Goal: Task Accomplishment & Management: Use online tool/utility

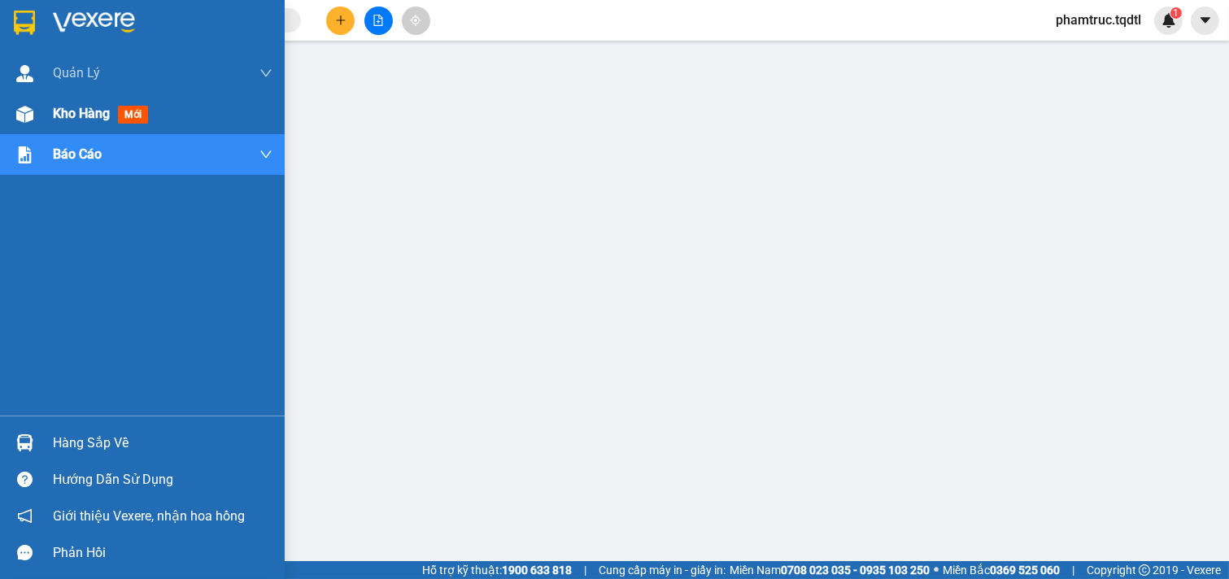
click at [99, 107] on span "Kho hàng" at bounding box center [81, 113] width 57 height 15
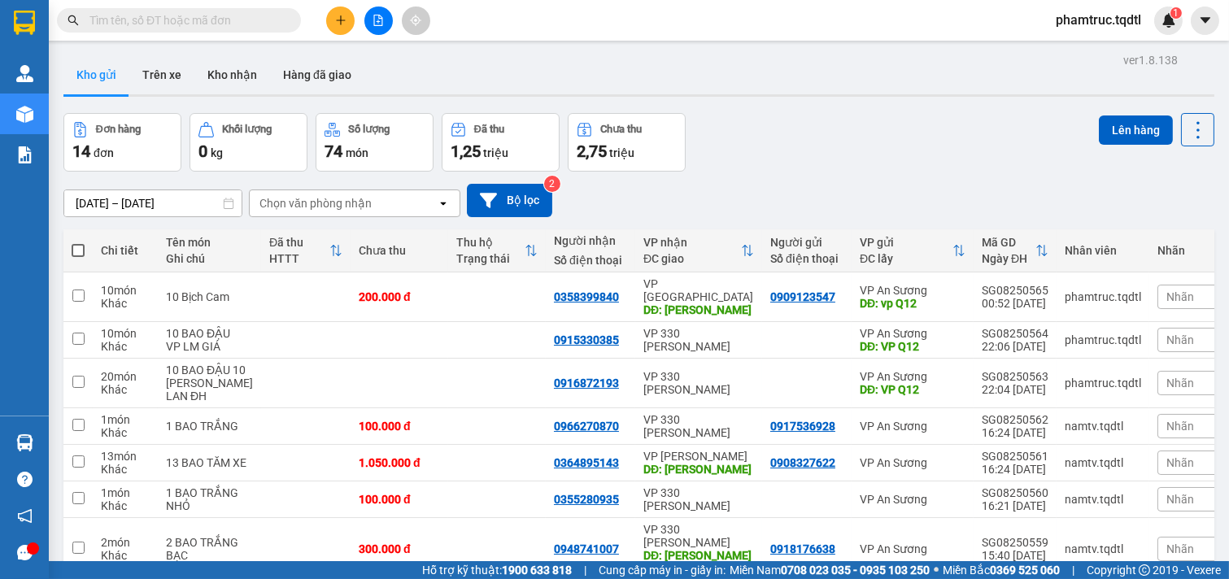
scroll to position [229, 0]
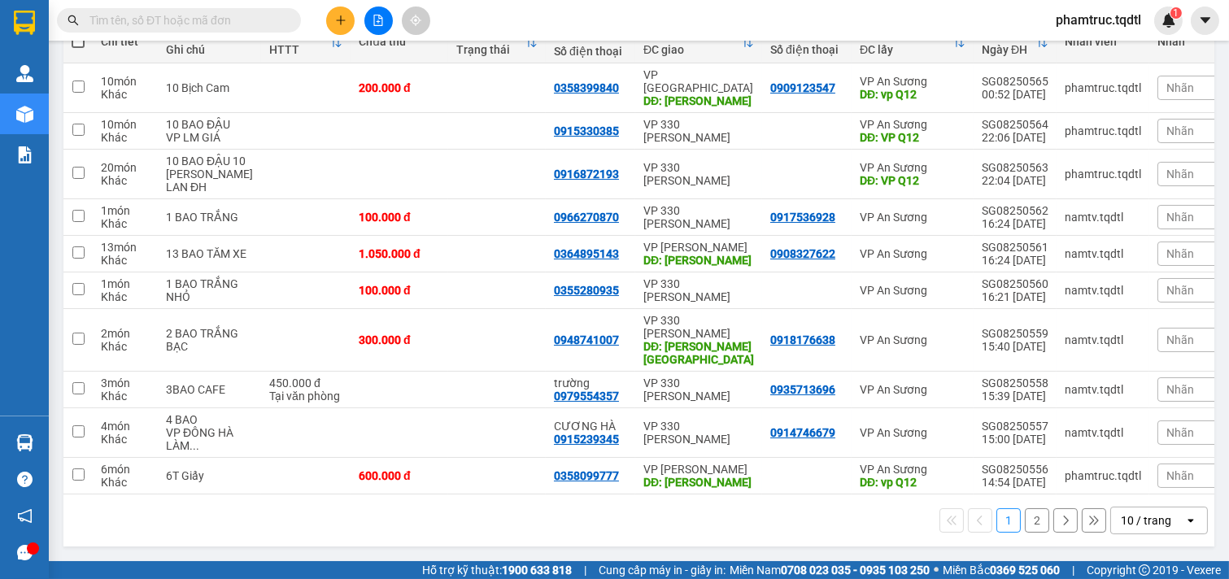
click at [1025, 513] on button "2" at bounding box center [1037, 520] width 24 height 24
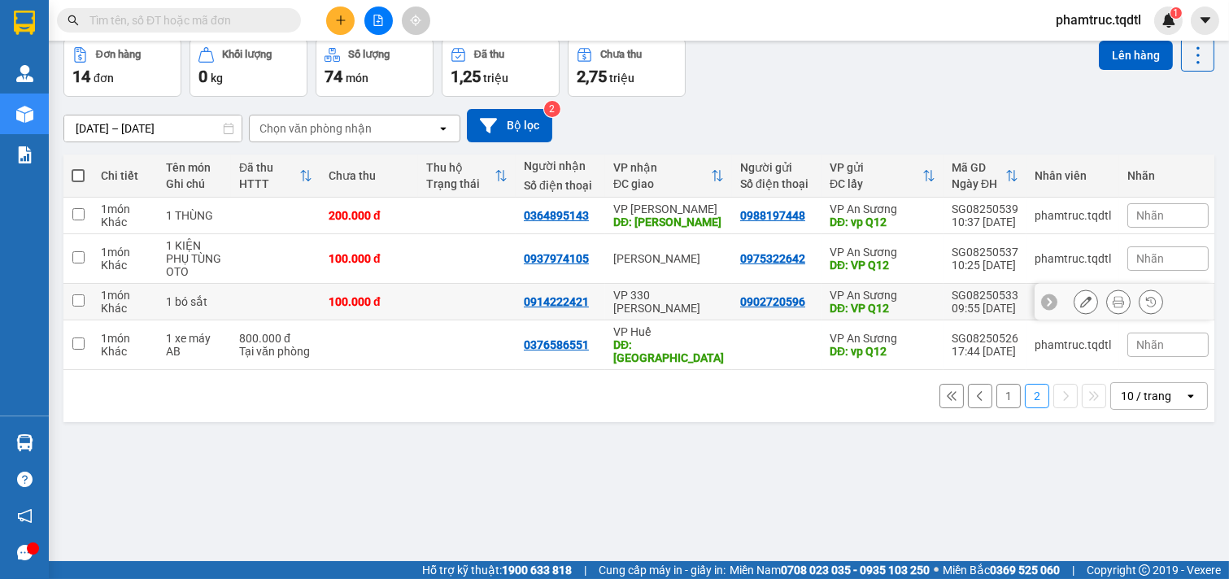
click at [478, 299] on td at bounding box center [467, 302] width 98 height 37
checkbox input "true"
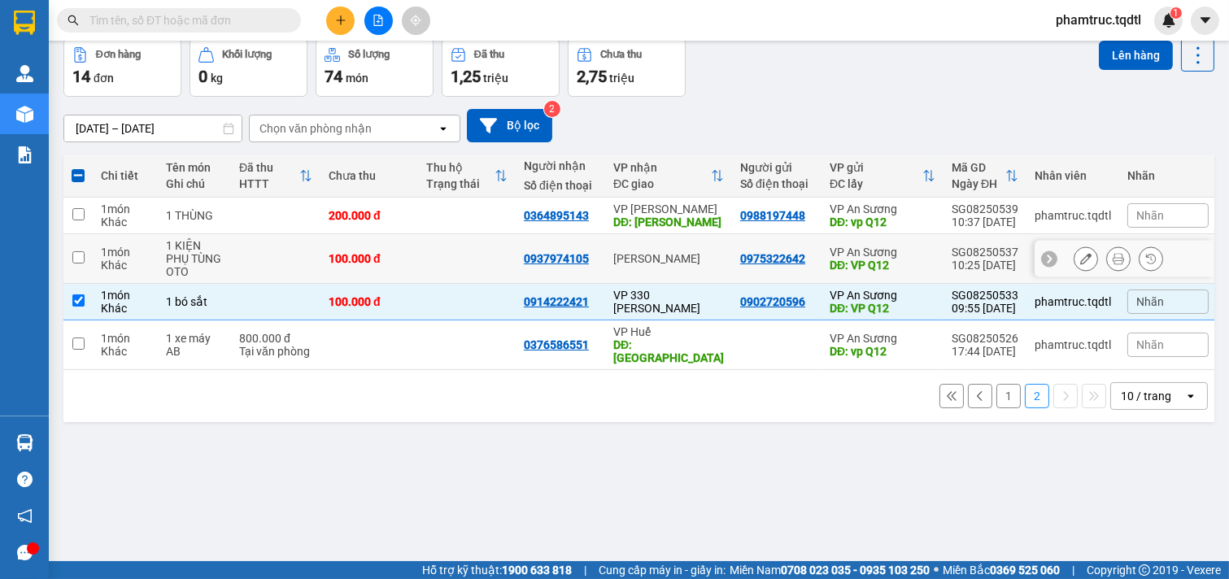
click at [460, 268] on td at bounding box center [467, 259] width 98 height 50
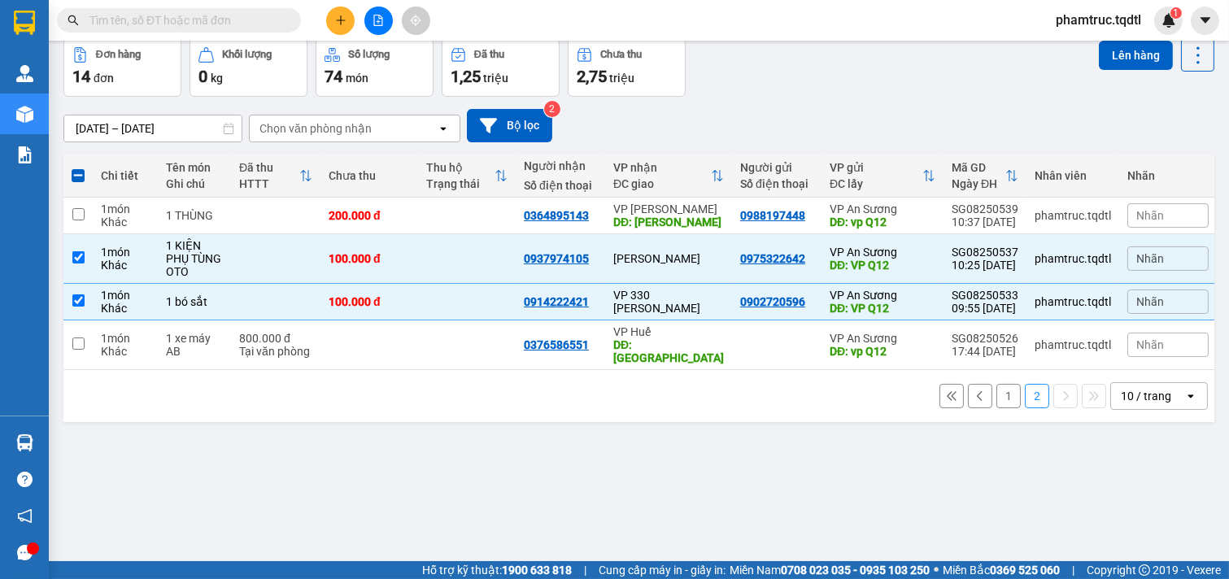
click at [435, 190] on div "Thu hộ Trạng thái" at bounding box center [466, 175] width 81 height 33
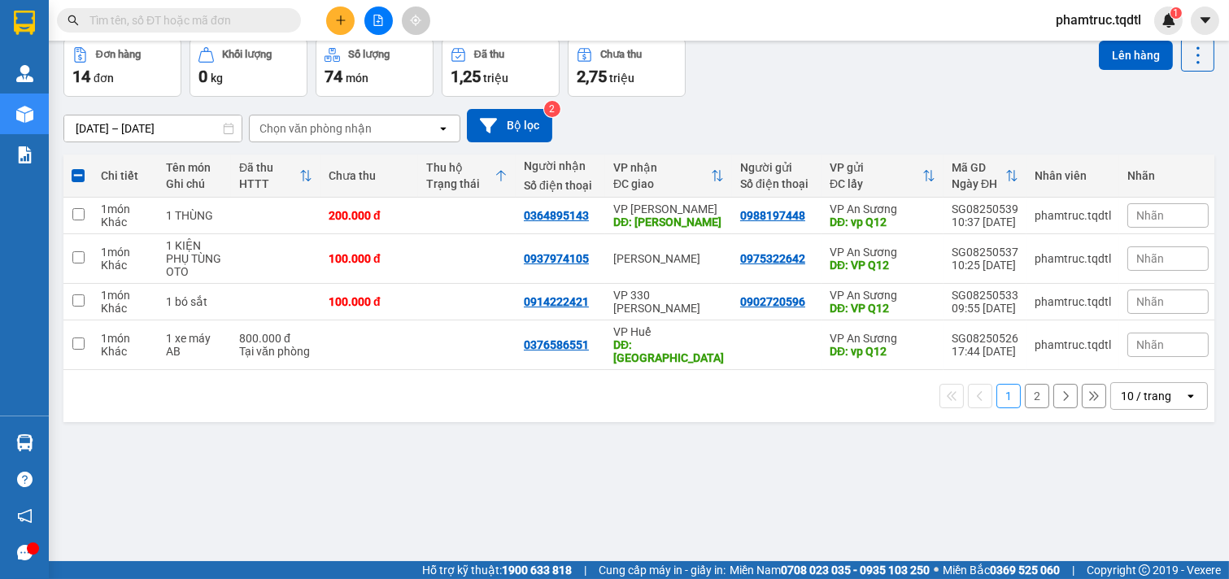
checkbox input "false"
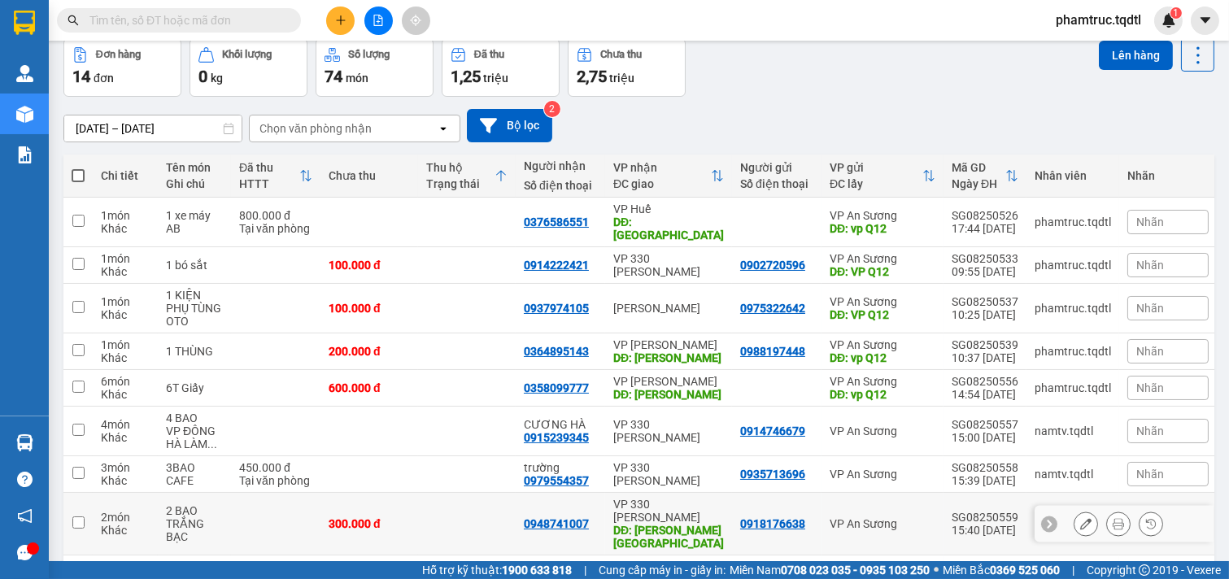
scroll to position [204, 0]
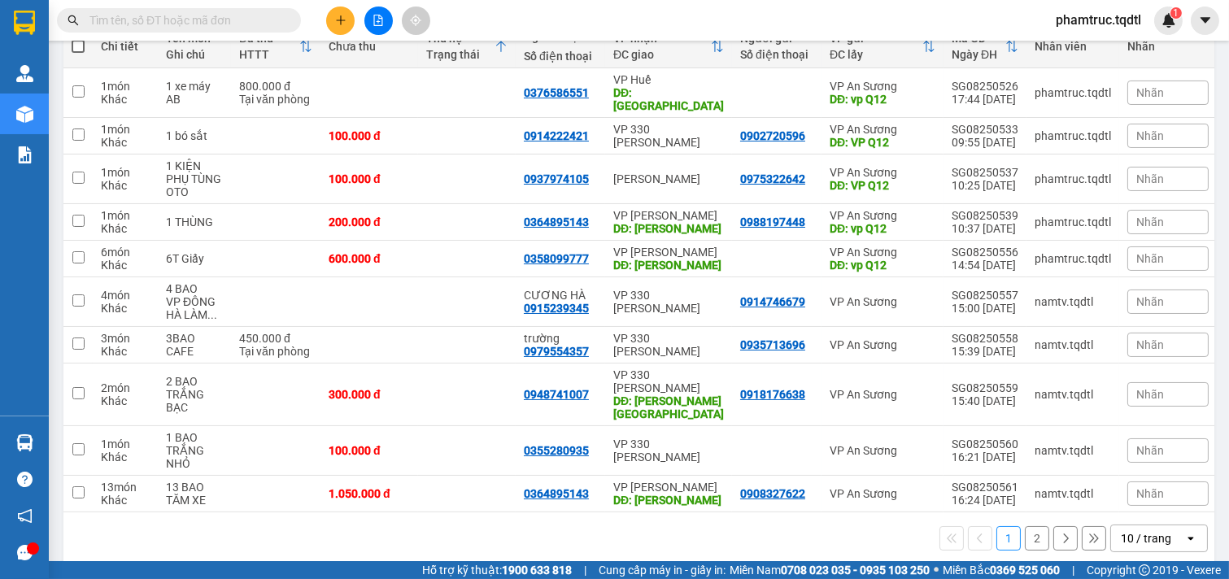
click at [1026, 526] on button "2" at bounding box center [1037, 538] width 24 height 24
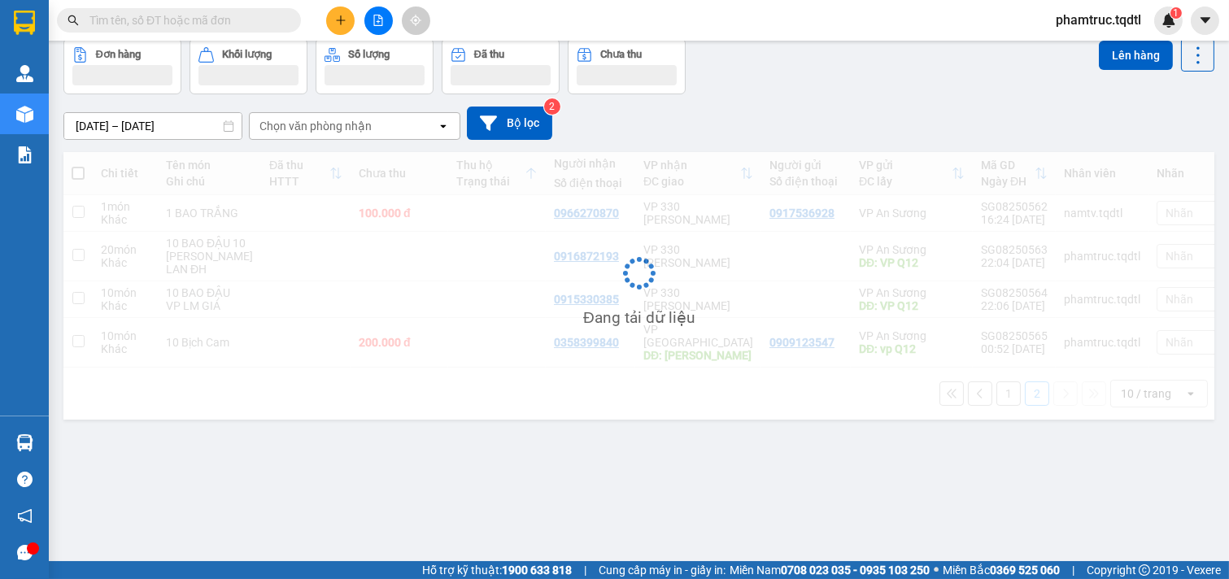
scroll to position [75, 0]
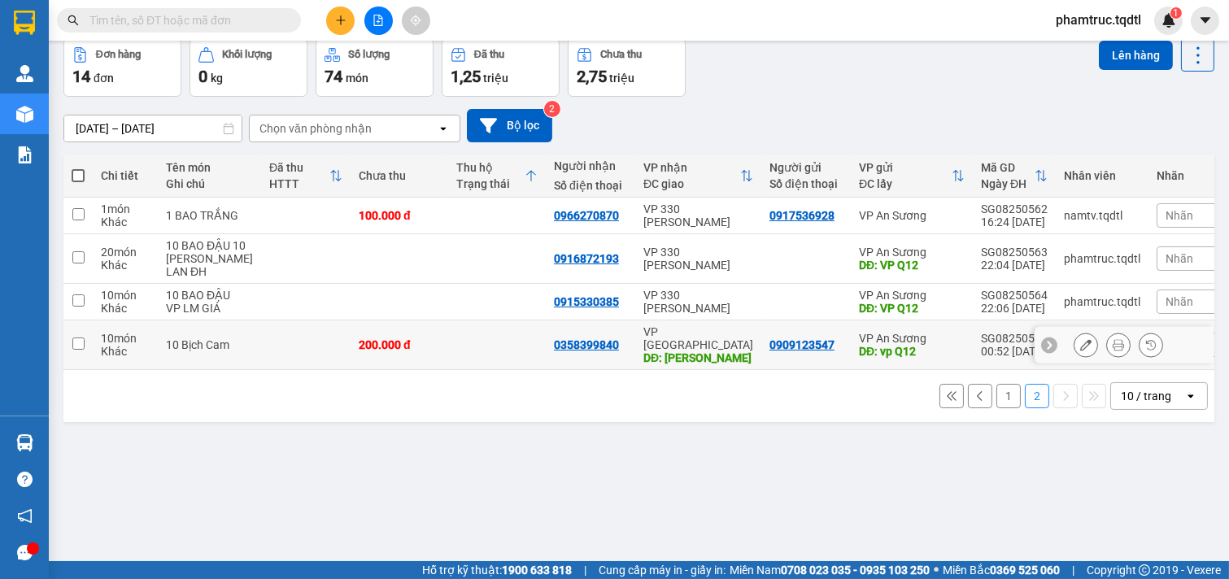
click at [911, 358] on div "DĐ: vp Q12" at bounding box center [912, 351] width 106 height 13
checkbox input "true"
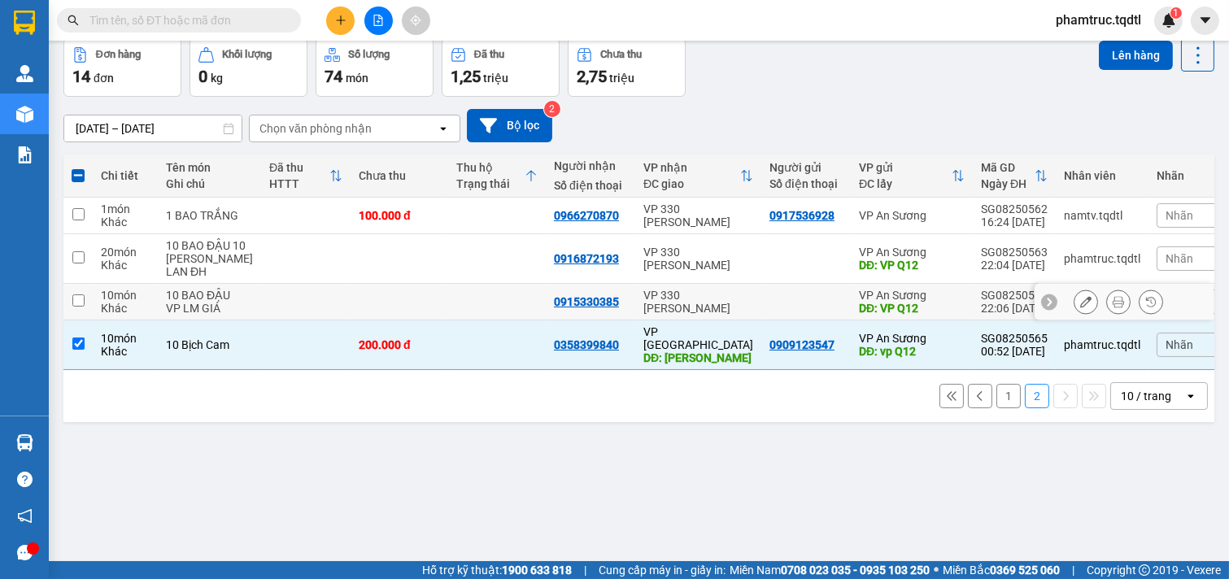
click at [917, 315] on div "DĐ: VP Q12" at bounding box center [912, 308] width 106 height 13
checkbox input "true"
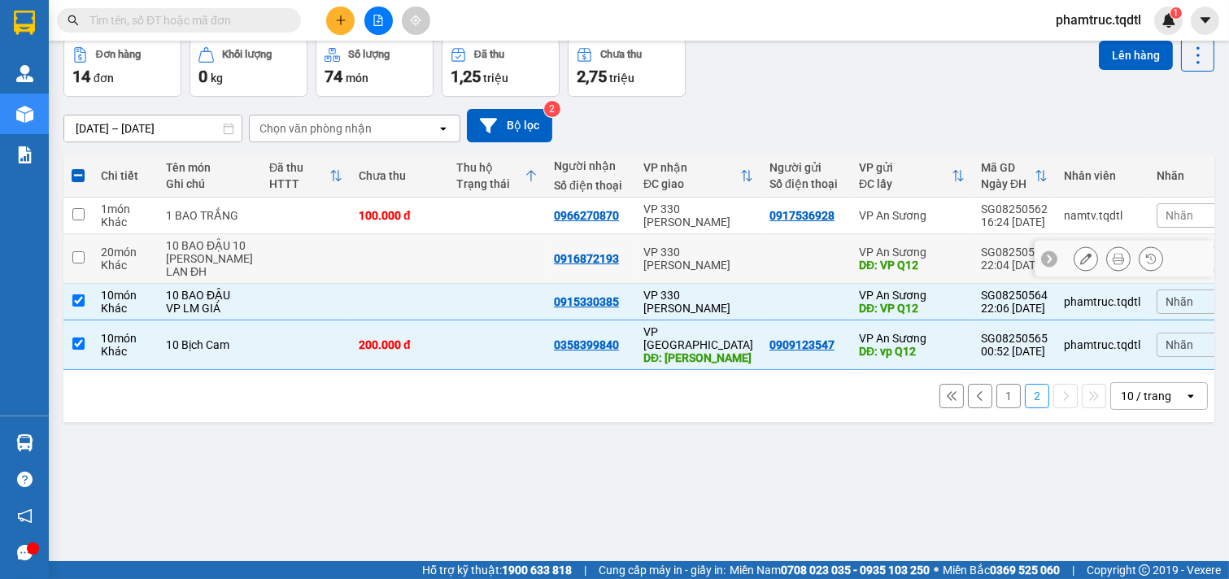
click at [920, 281] on td "VP An Sương DĐ: VP Q12" at bounding box center [912, 259] width 122 height 50
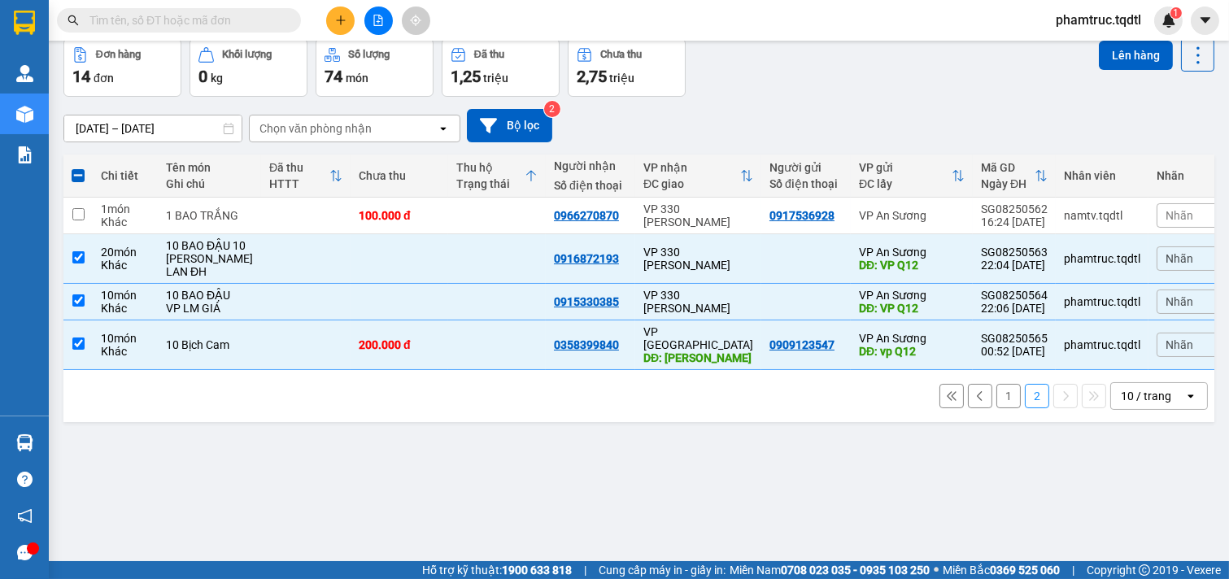
click at [997, 408] on button "1" at bounding box center [1009, 396] width 24 height 24
checkbox input "false"
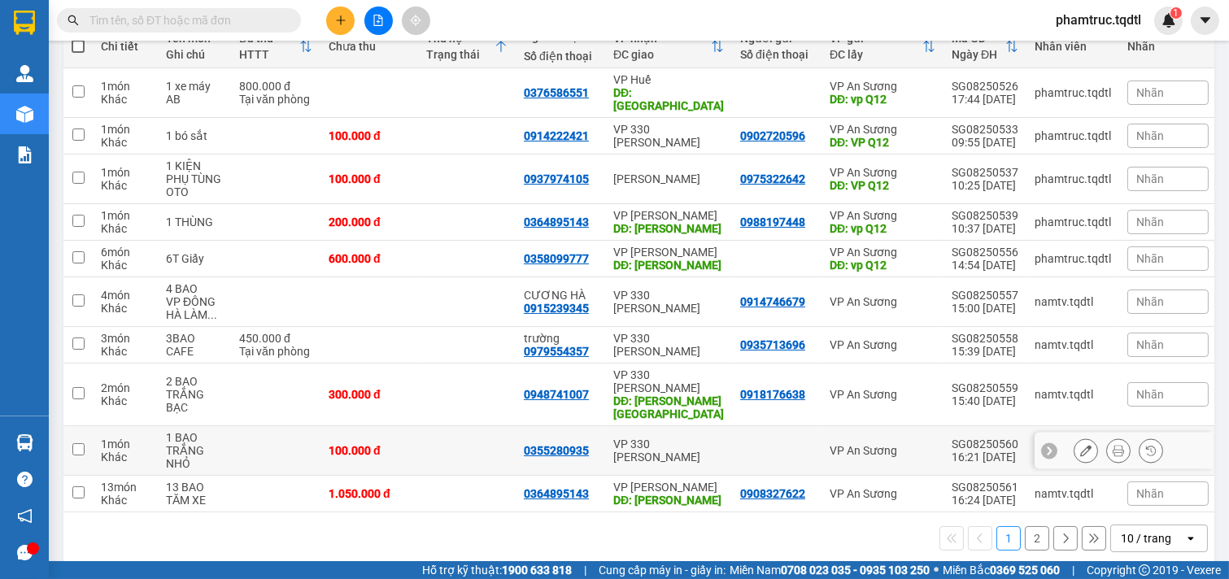
scroll to position [0, 0]
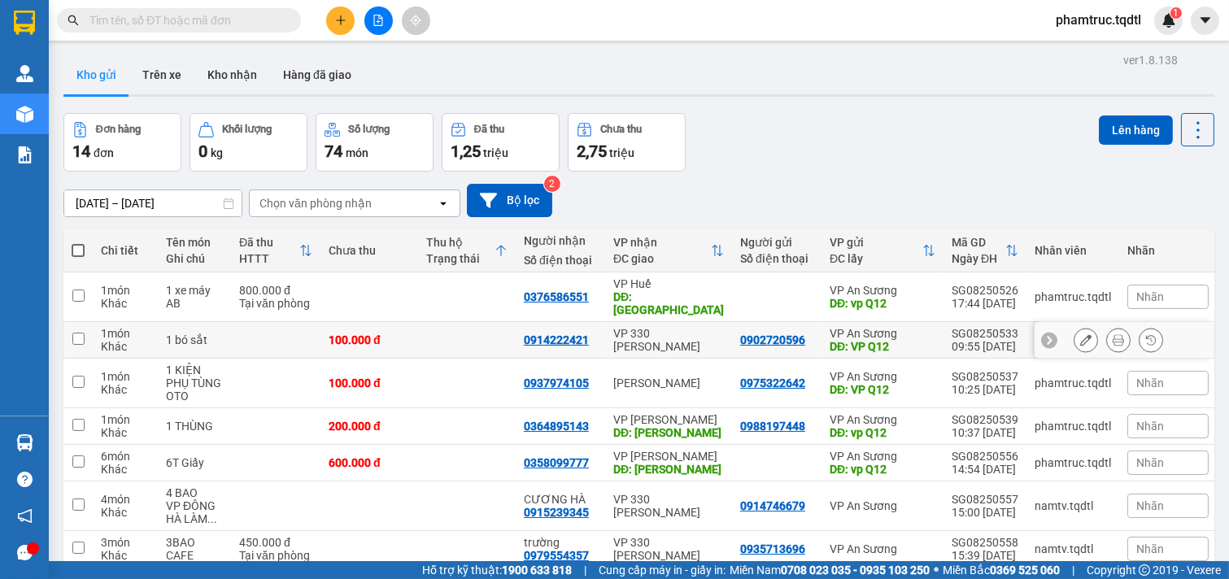
click at [238, 337] on td at bounding box center [275, 340] width 89 height 37
checkbox input "true"
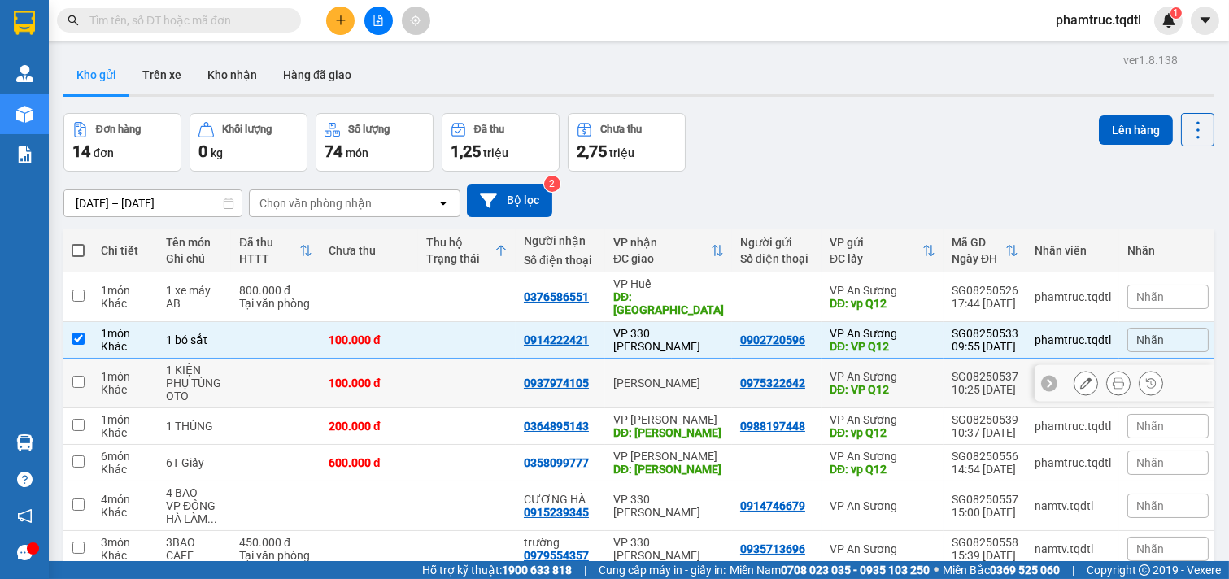
click at [256, 377] on td at bounding box center [275, 384] width 89 height 50
checkbox input "true"
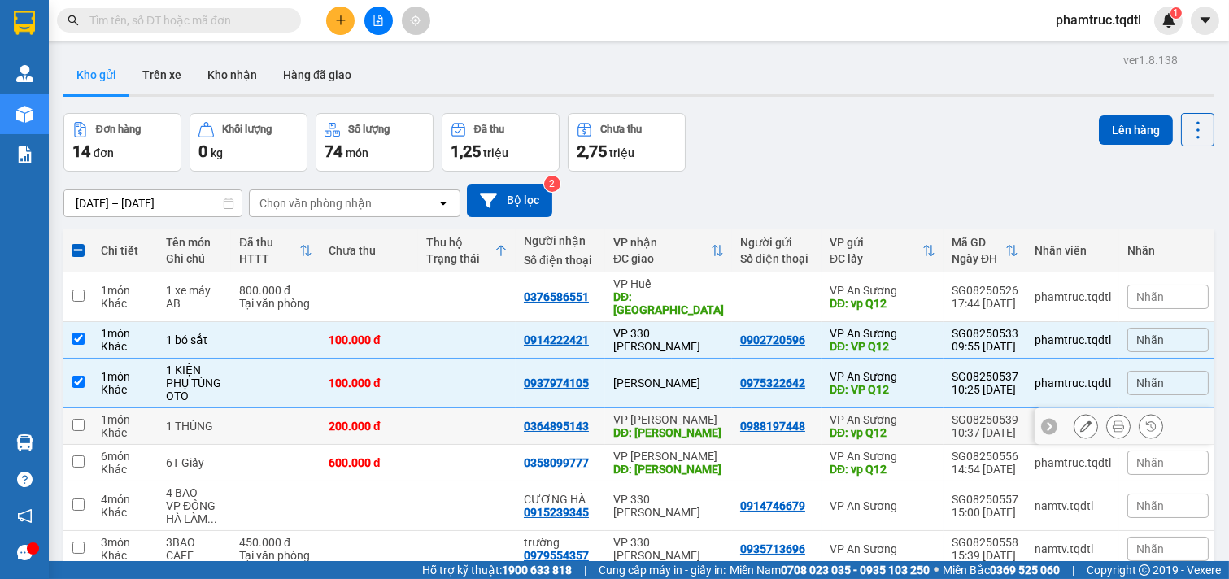
scroll to position [204, 0]
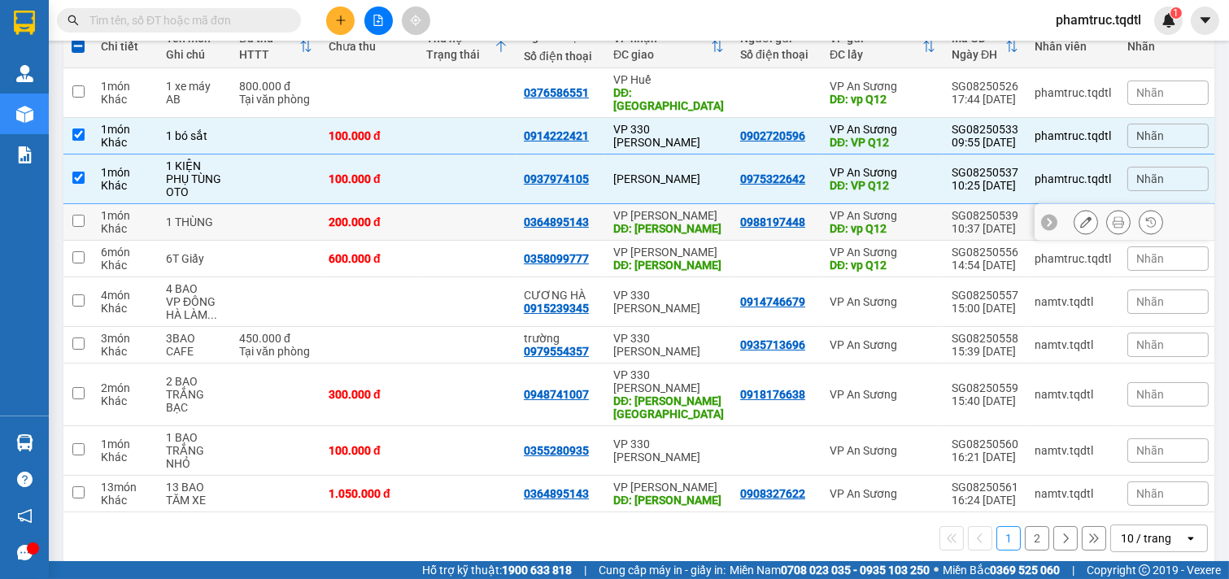
drag, startPoint x: 212, startPoint y: 214, endPoint x: 220, endPoint y: 220, distance: 9.8
click at [216, 217] on td "1 THÙNG" at bounding box center [194, 222] width 73 height 37
checkbox input "true"
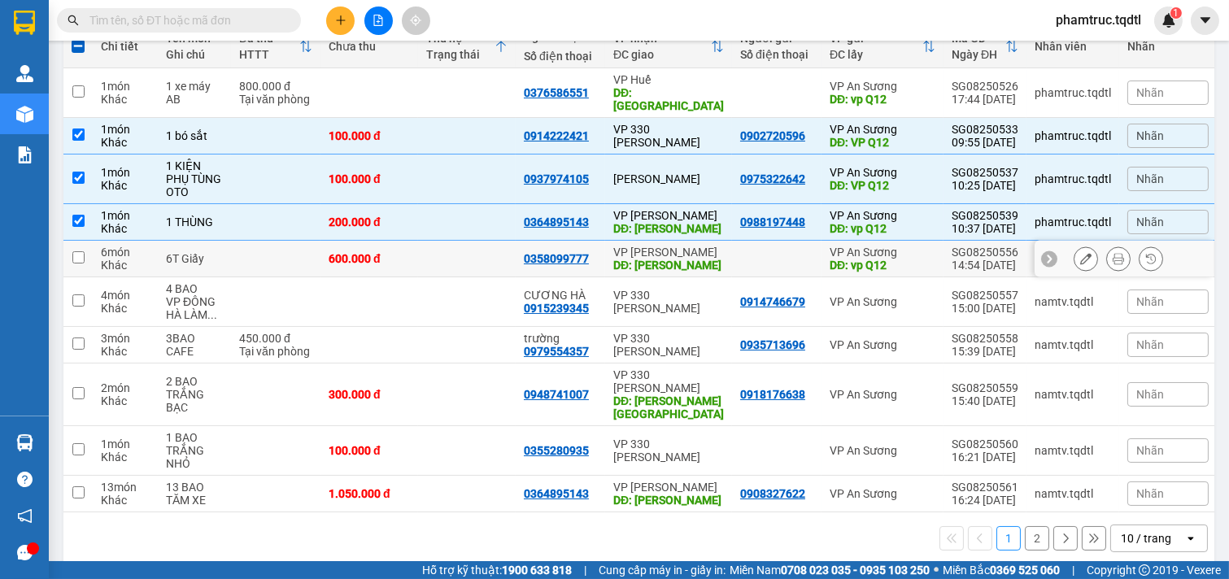
drag, startPoint x: 220, startPoint y: 254, endPoint x: 293, endPoint y: 289, distance: 80.4
click at [221, 254] on td "6T Giấy" at bounding box center [194, 259] width 73 height 37
checkbox input "true"
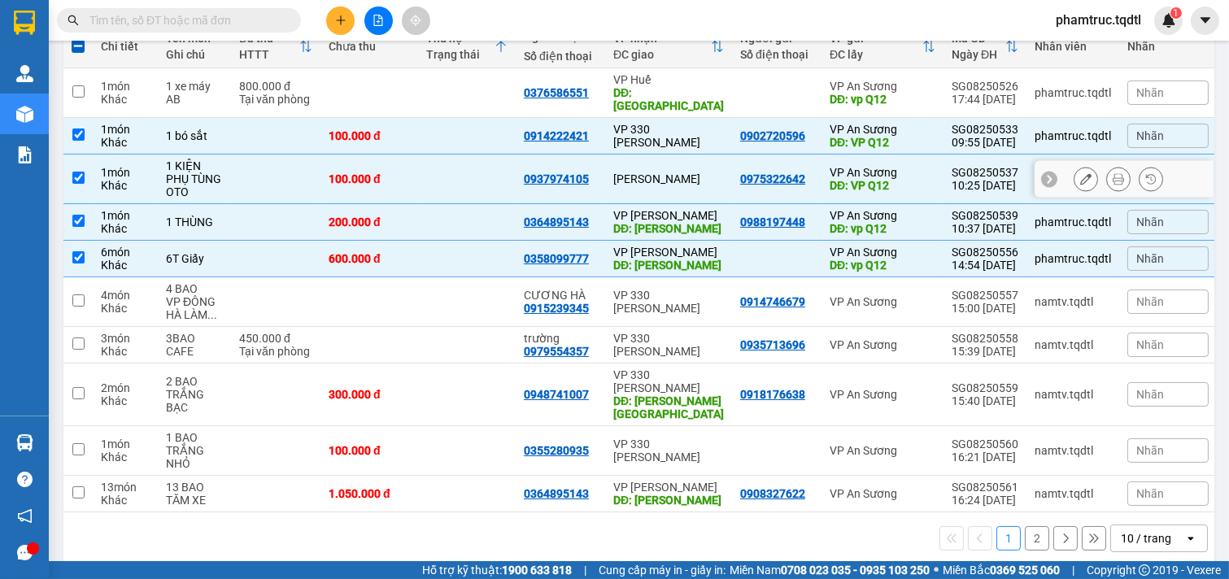
scroll to position [0, 0]
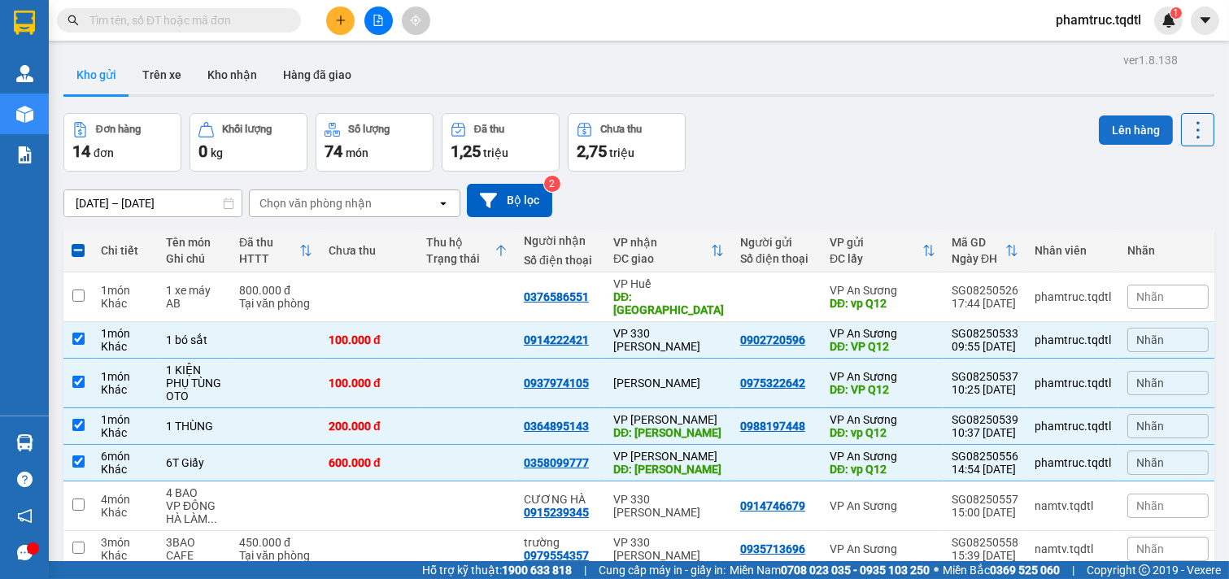
click at [1131, 140] on button "Lên hàng" at bounding box center [1136, 130] width 74 height 29
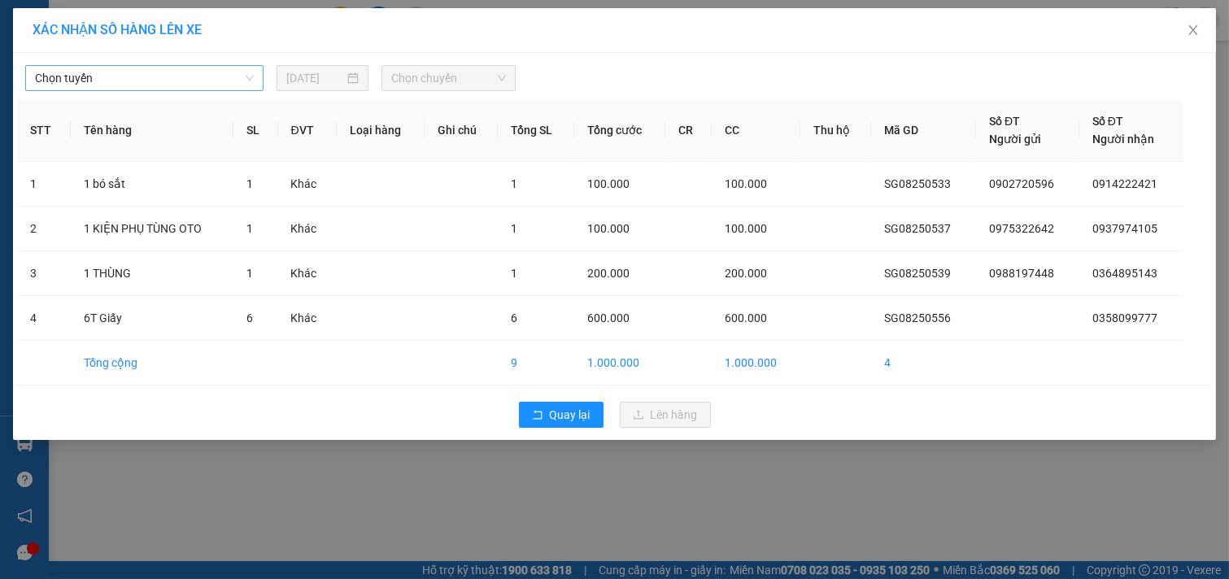
click at [210, 84] on span "Chọn tuyến" at bounding box center [144, 78] width 219 height 24
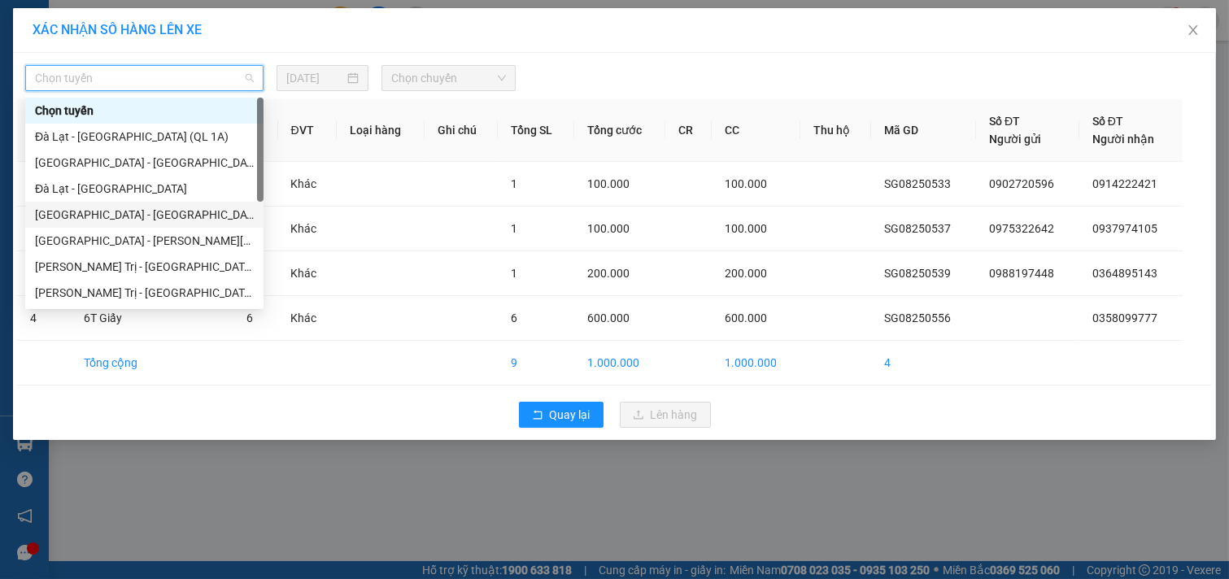
click at [134, 217] on div "Sài Gòn - Đà Lạt" at bounding box center [144, 215] width 219 height 18
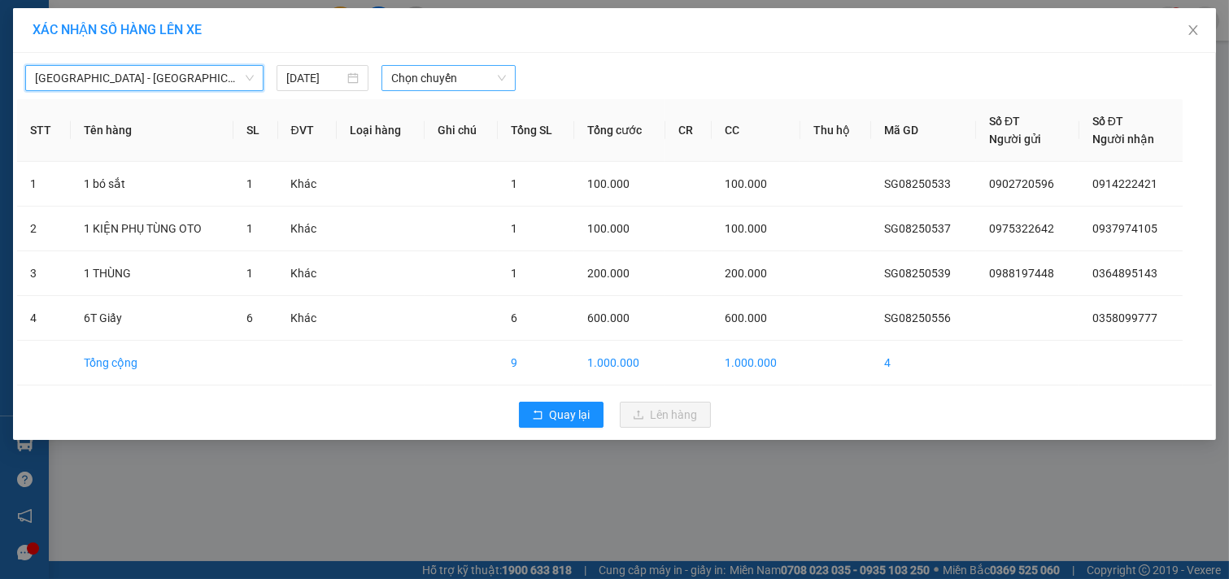
click at [411, 79] on span "Chọn chuyến" at bounding box center [448, 78] width 115 height 24
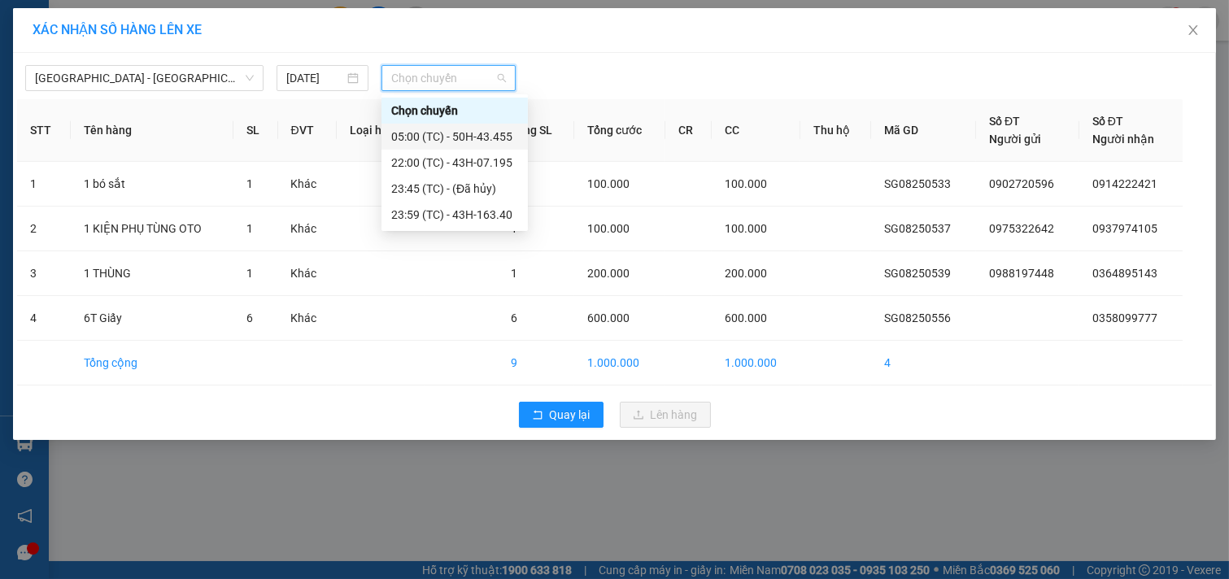
click at [475, 143] on div "05:00 (TC) - 50H-43.455" at bounding box center [454, 137] width 127 height 18
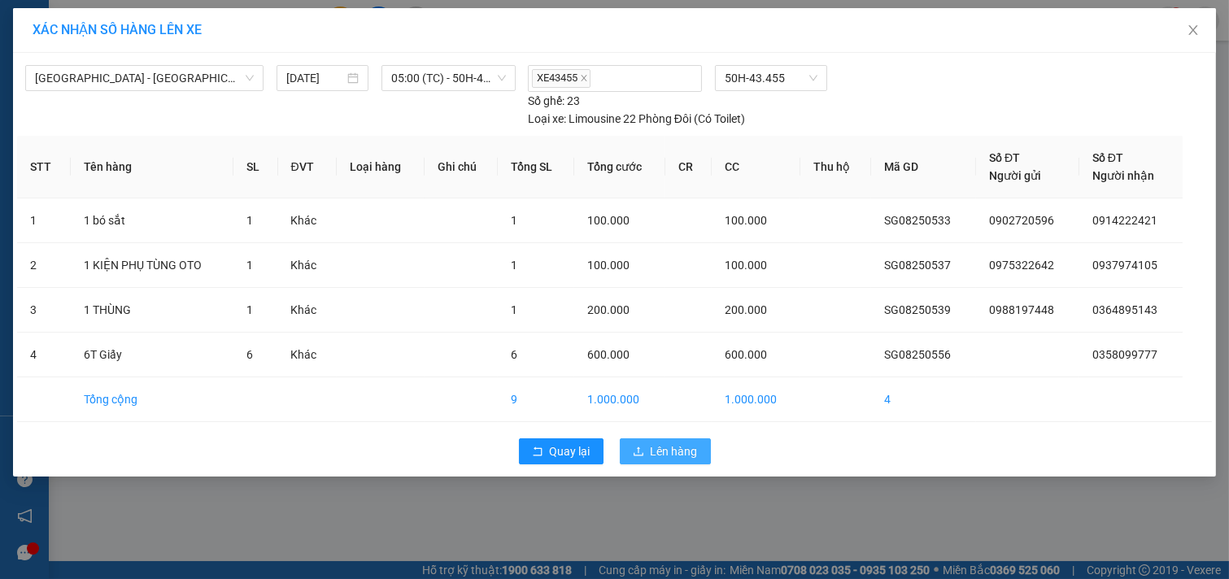
click at [686, 448] on span "Lên hàng" at bounding box center [674, 452] width 47 height 18
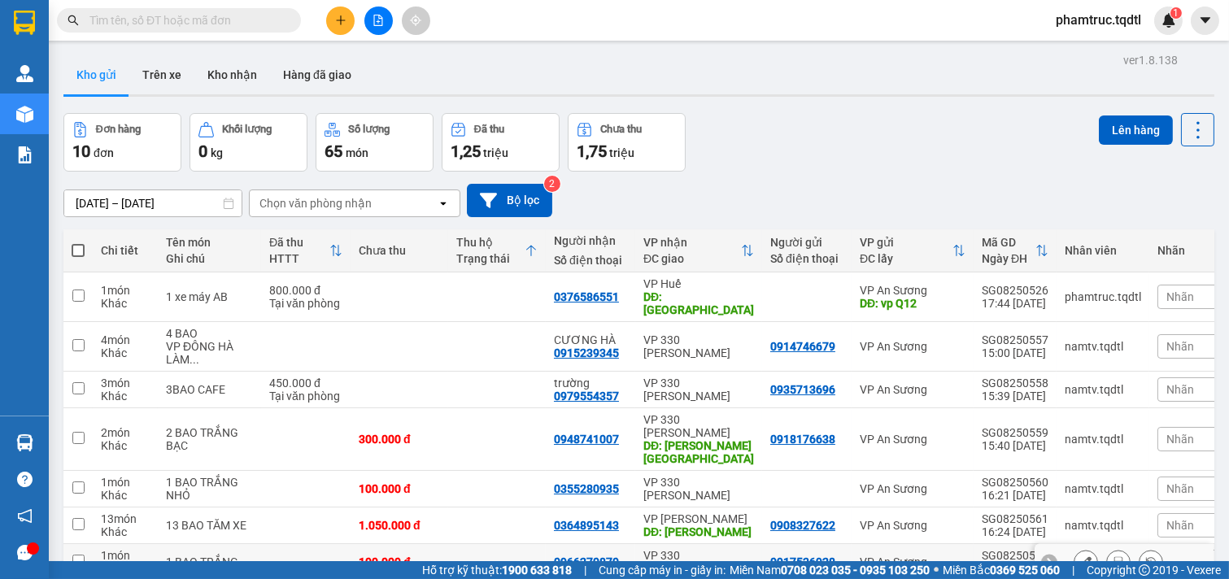
scroll to position [229, 0]
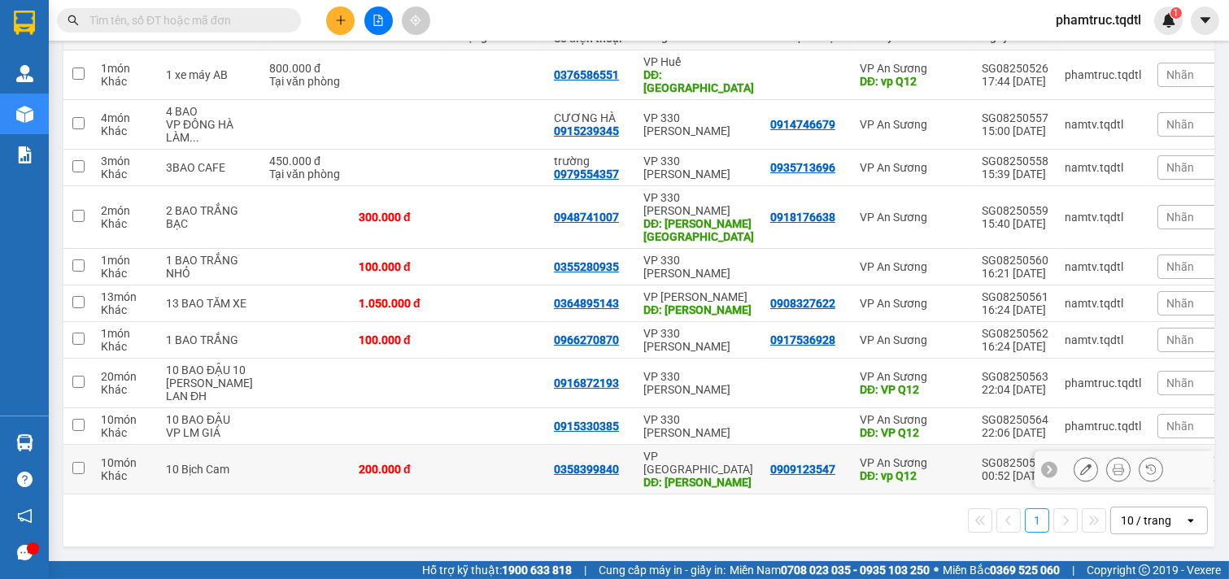
click at [290, 459] on td at bounding box center [305, 470] width 89 height 50
checkbox input "true"
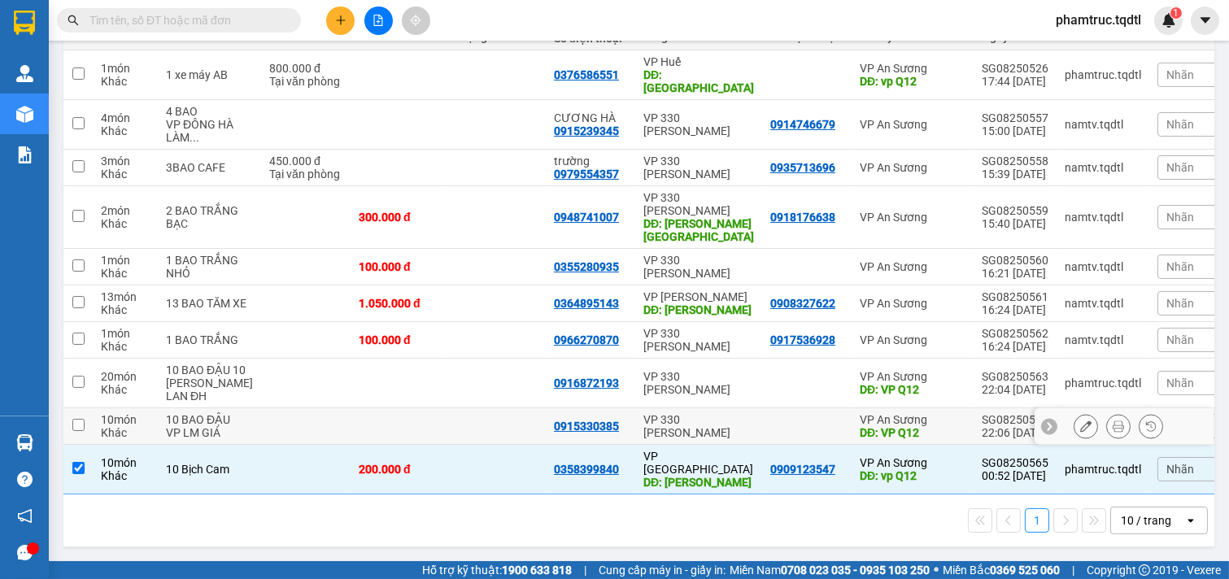
click at [289, 434] on td at bounding box center [305, 426] width 89 height 37
checkbox input "true"
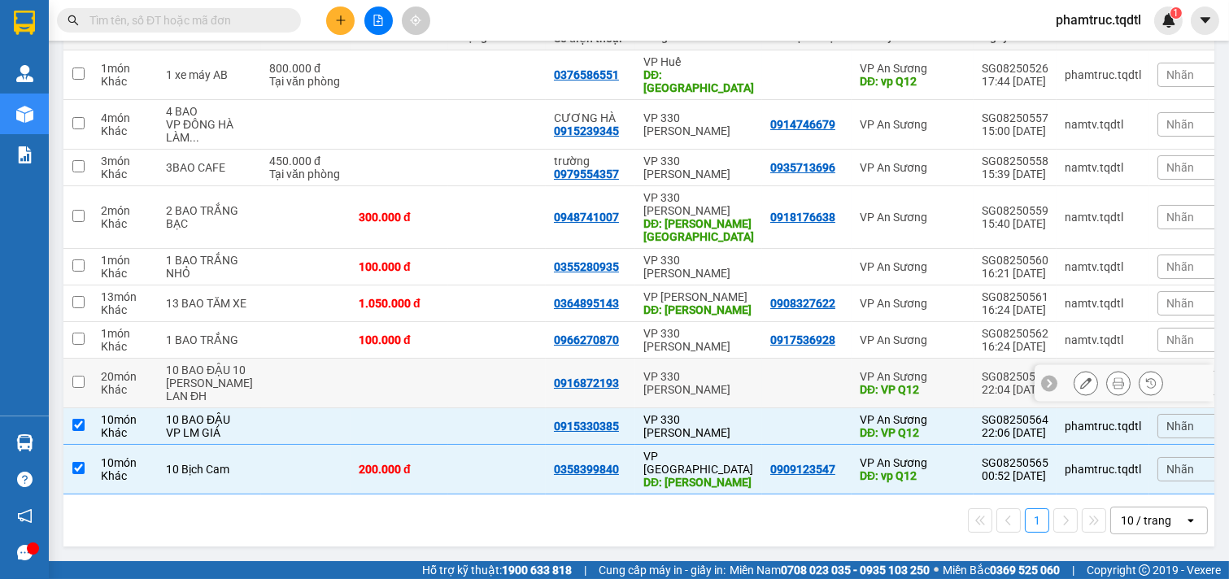
drag, startPoint x: 295, startPoint y: 353, endPoint x: 301, endPoint y: 346, distance: 9.8
click at [301, 359] on td at bounding box center [305, 384] width 89 height 50
checkbox input "true"
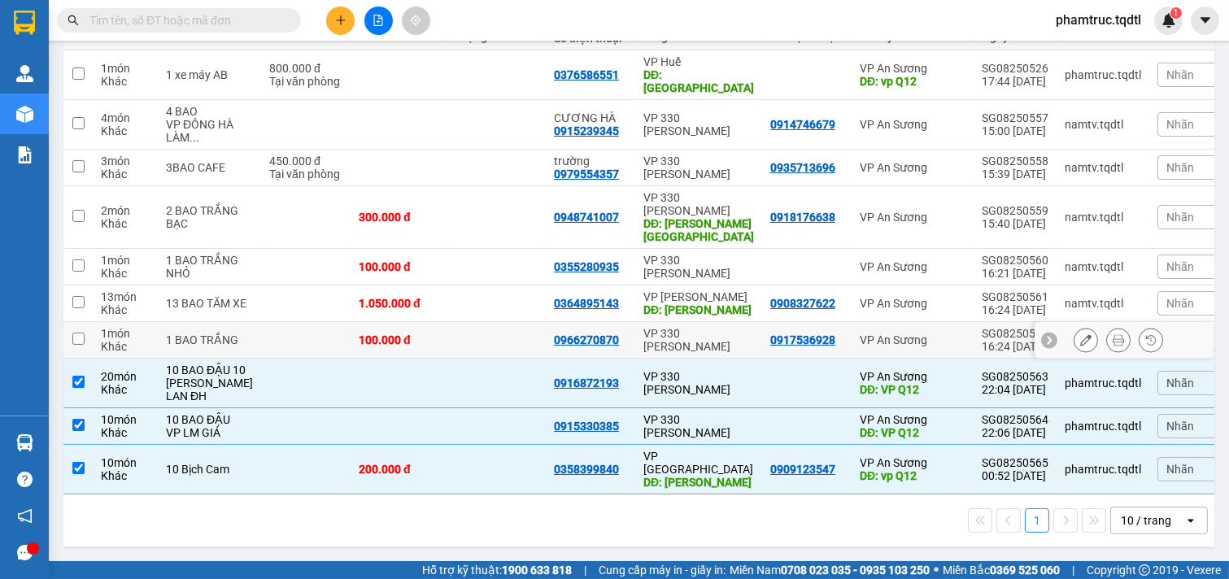
click at [282, 328] on td at bounding box center [305, 340] width 89 height 37
checkbox input "true"
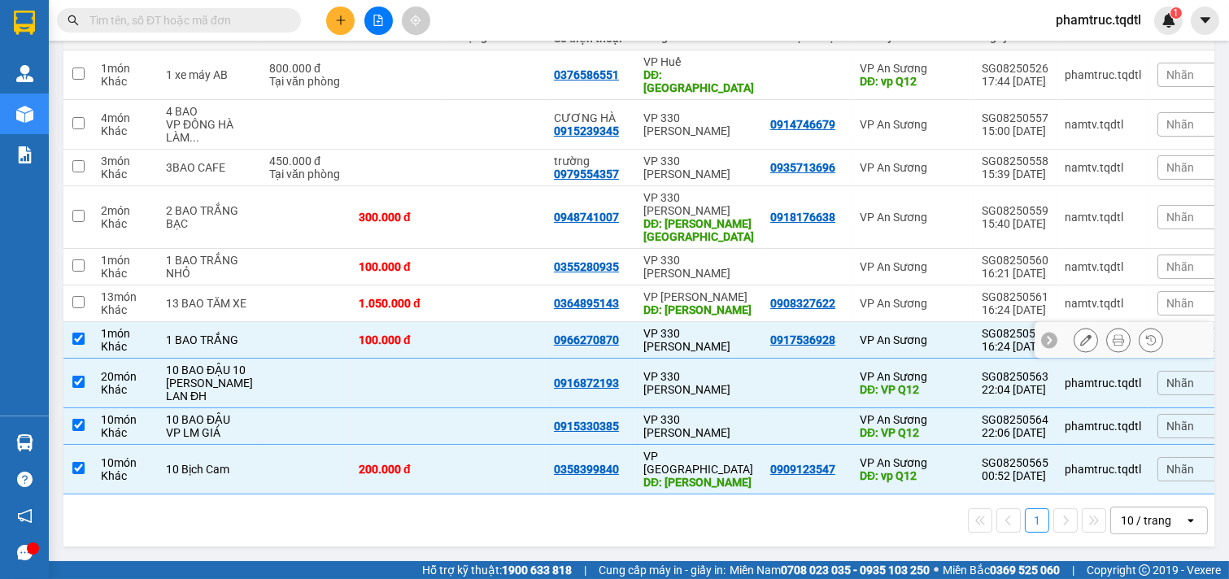
click at [261, 286] on td at bounding box center [305, 304] width 89 height 37
checkbox input "true"
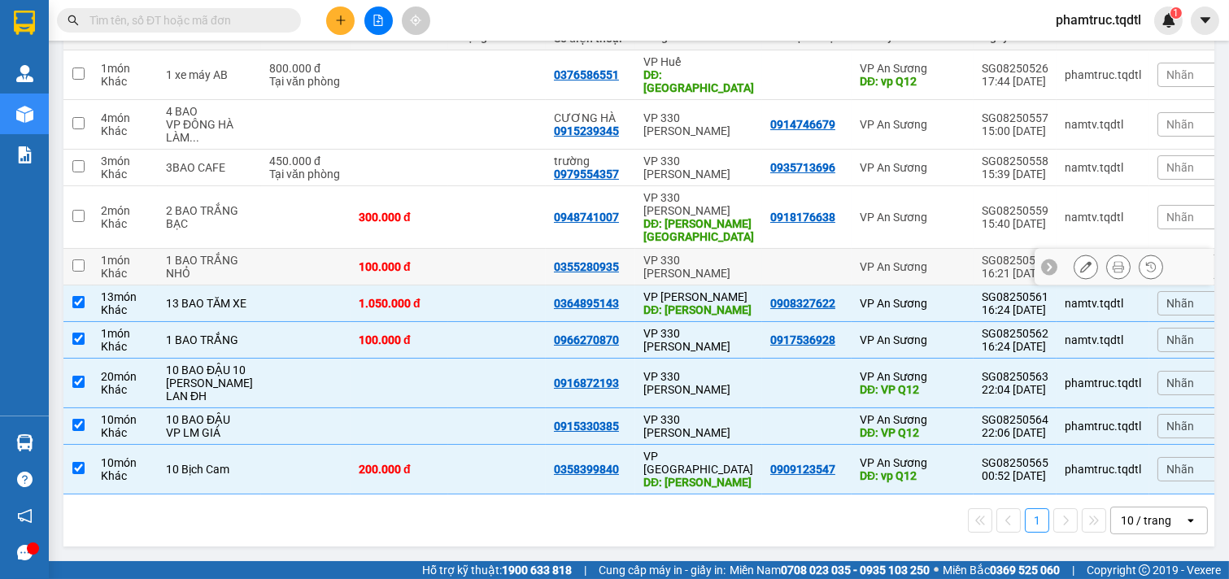
click at [264, 249] on td at bounding box center [305, 267] width 89 height 37
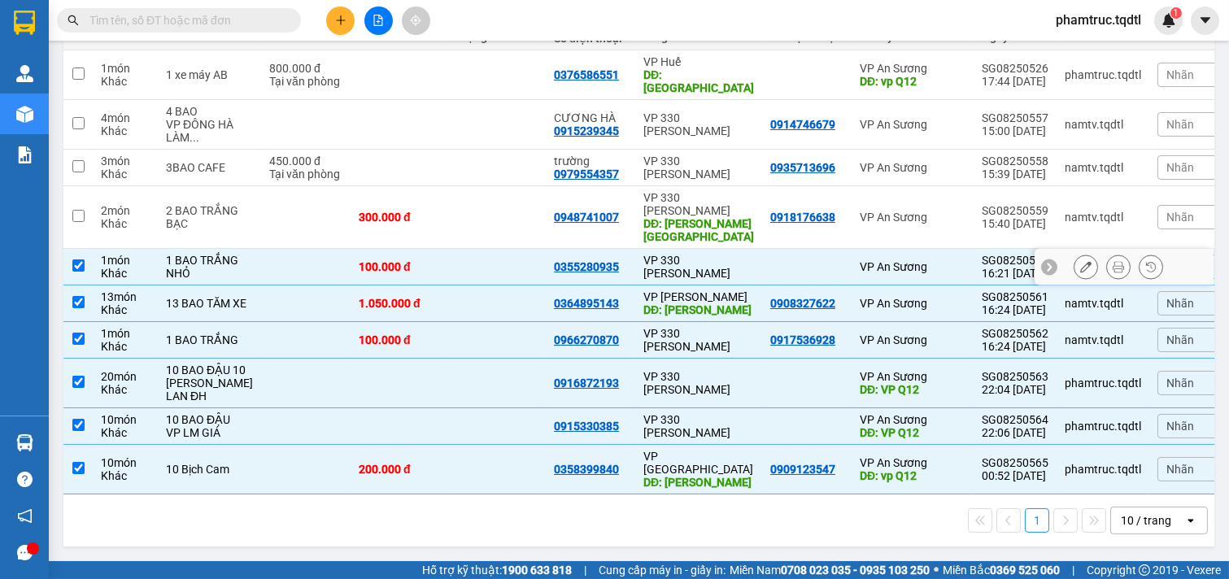
click at [261, 249] on td at bounding box center [305, 267] width 89 height 37
checkbox input "false"
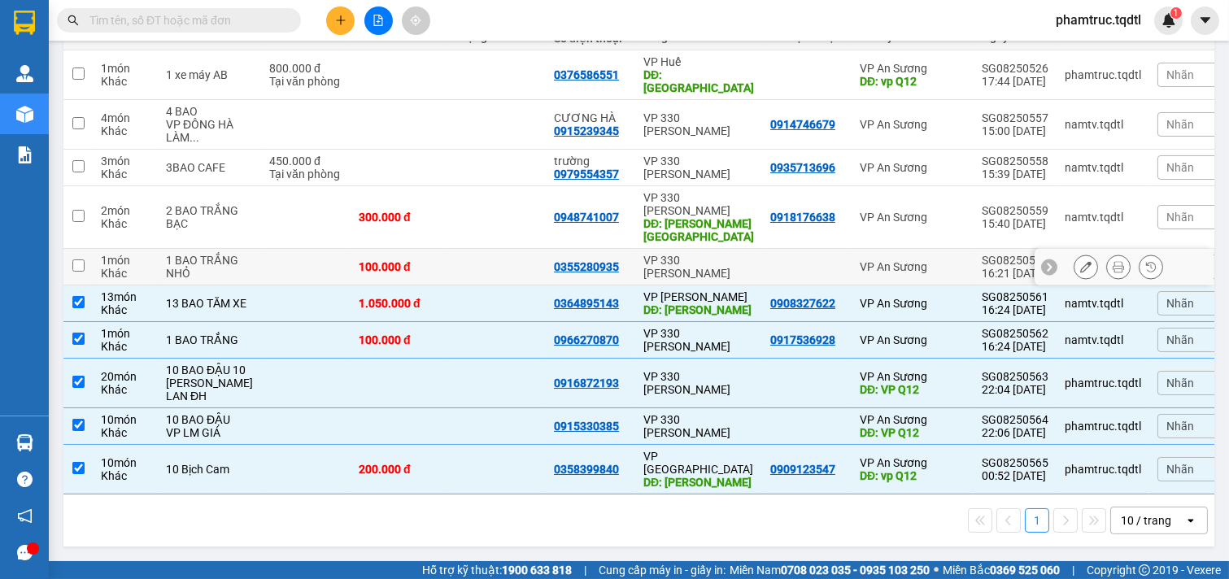
scroll to position [0, 0]
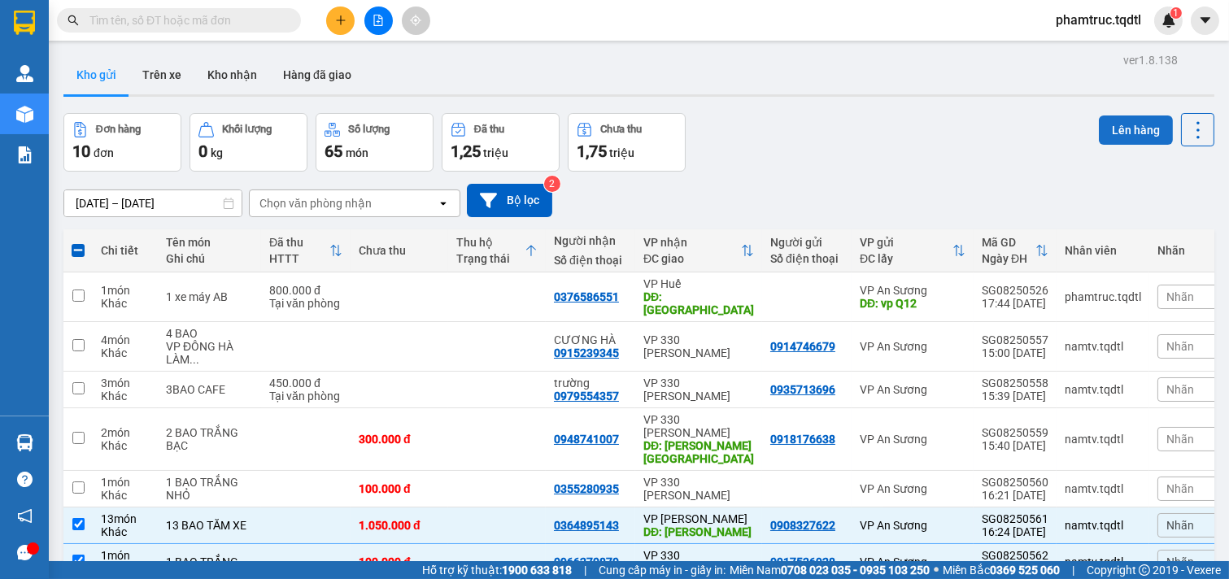
click at [1102, 129] on button "Lên hàng" at bounding box center [1136, 130] width 74 height 29
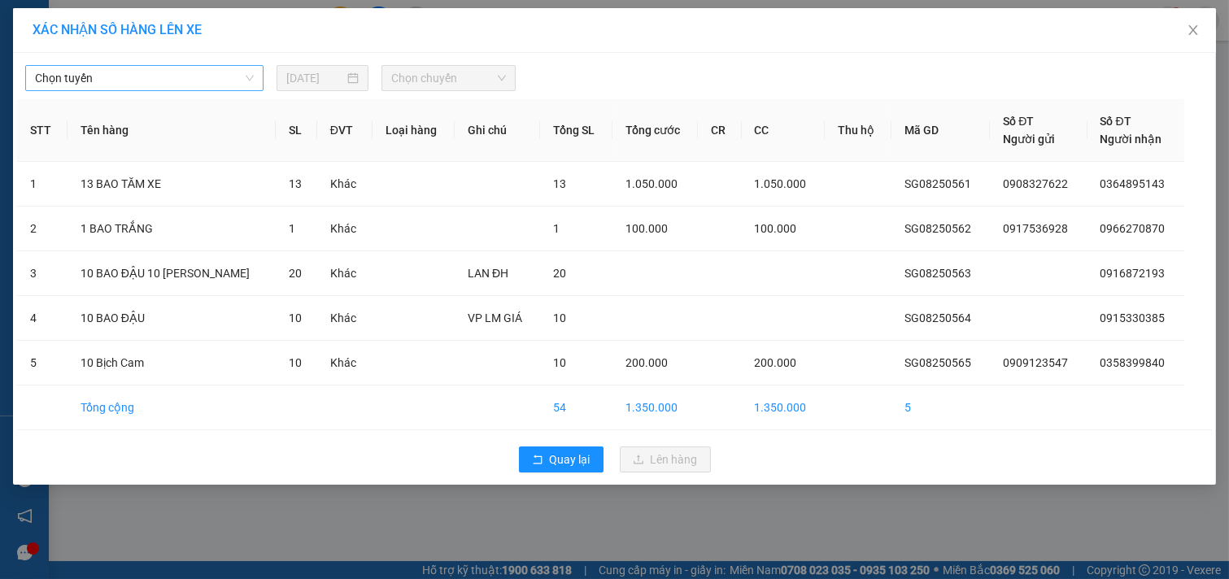
click at [220, 83] on span "Chọn tuyến" at bounding box center [144, 78] width 219 height 24
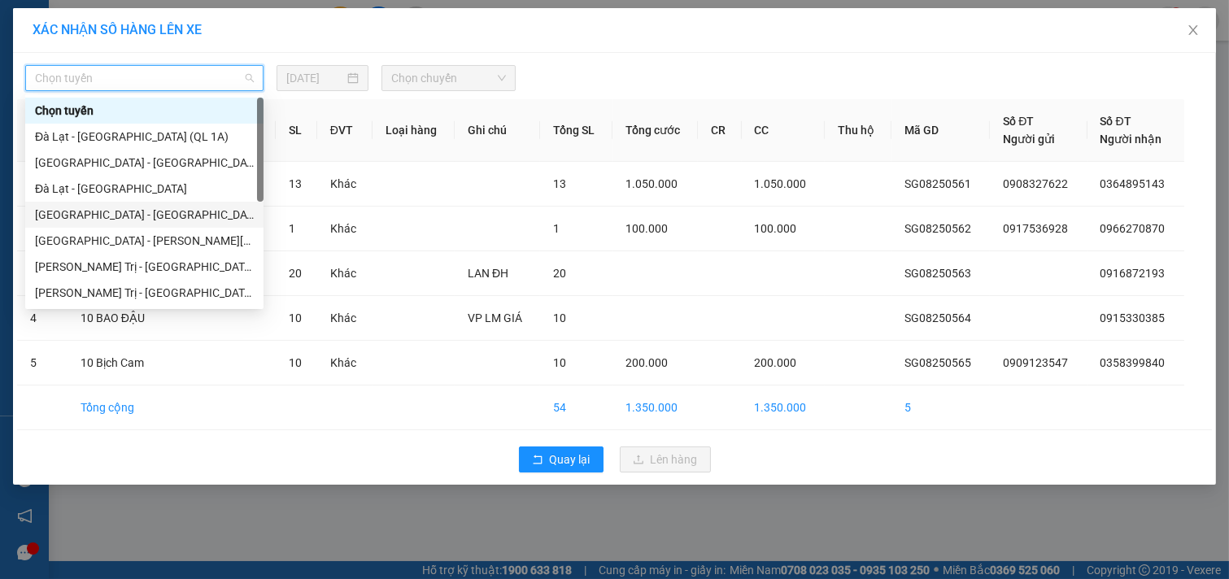
click at [144, 217] on div "Sài Gòn - Đà Lạt" at bounding box center [144, 215] width 219 height 18
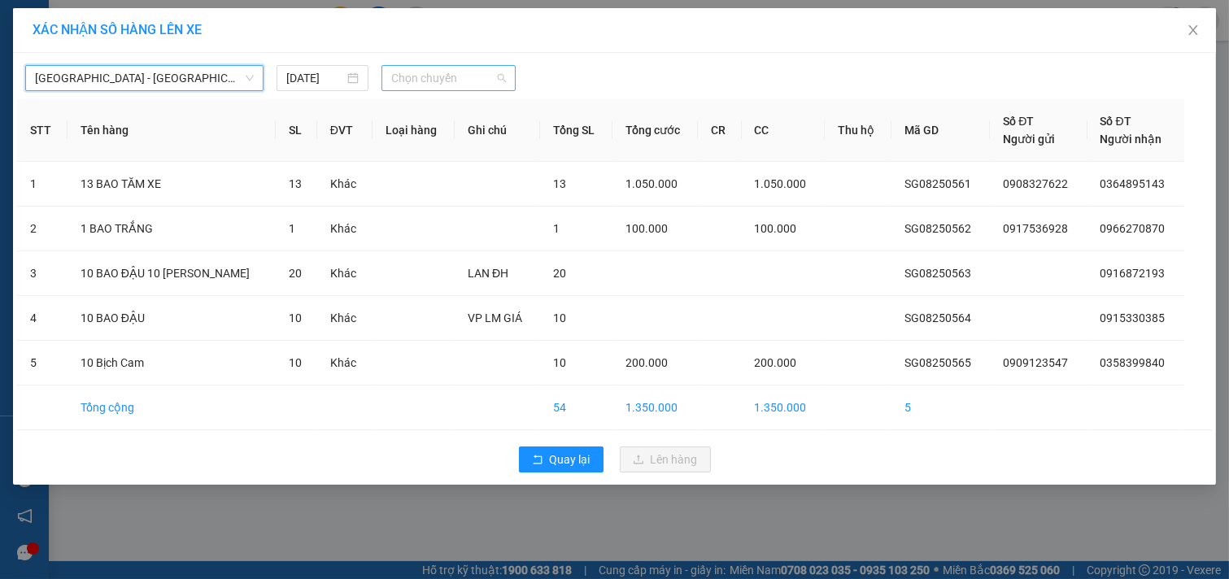
click at [460, 76] on span "Chọn chuyến" at bounding box center [448, 78] width 115 height 24
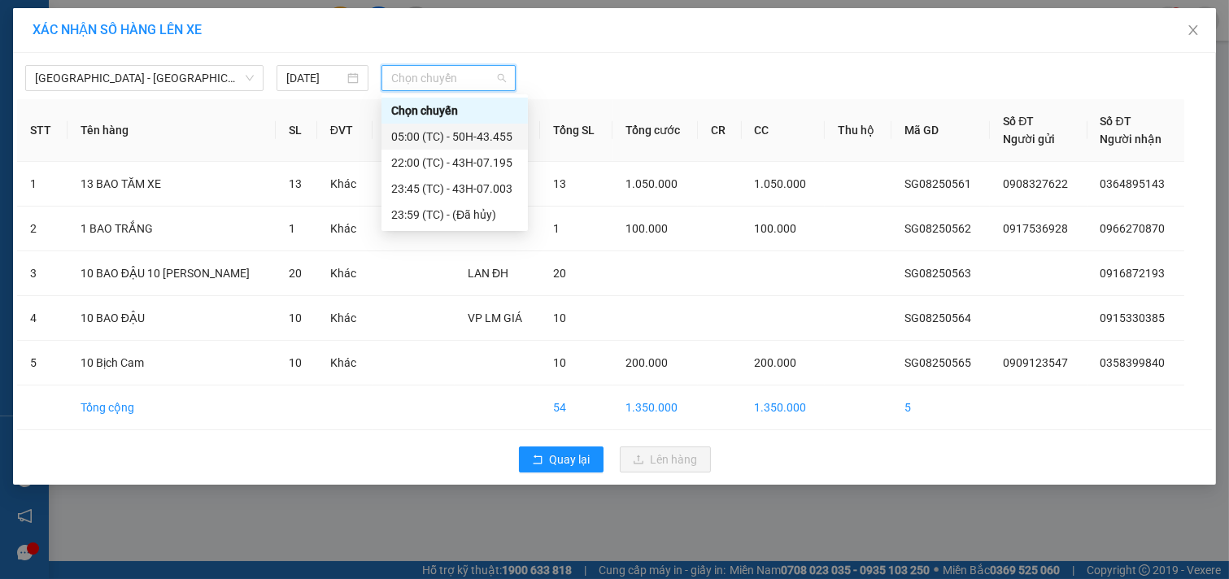
click at [438, 135] on div "05:00 (TC) - 50H-43.455" at bounding box center [454, 137] width 127 height 18
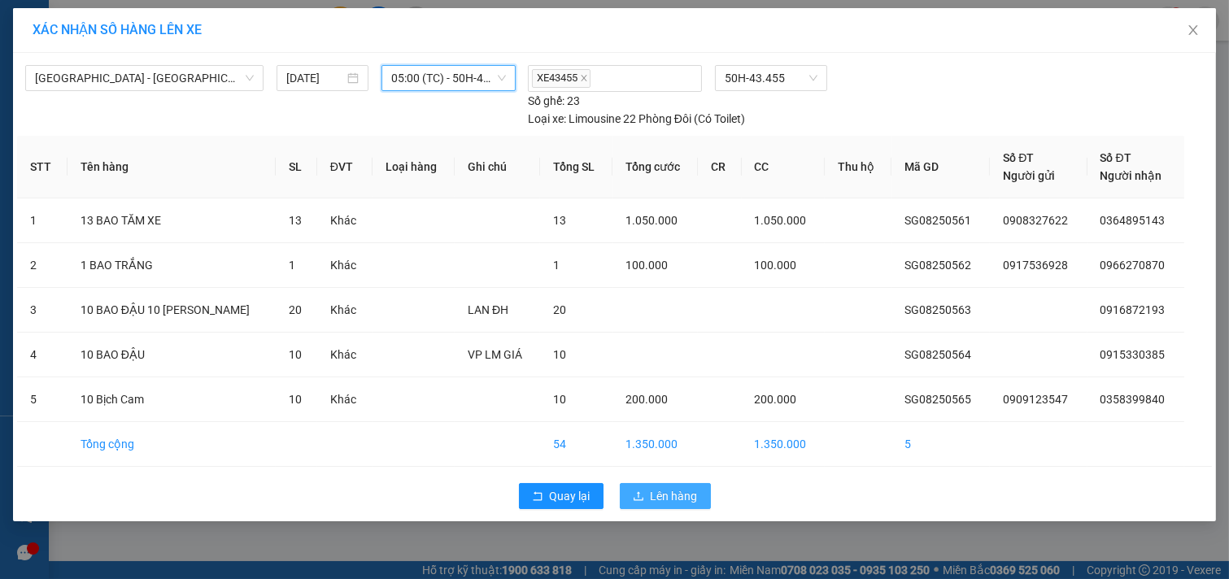
drag, startPoint x: 661, startPoint y: 491, endPoint x: 675, endPoint y: 494, distance: 15.0
click at [662, 492] on span "Lên hàng" at bounding box center [674, 496] width 47 height 18
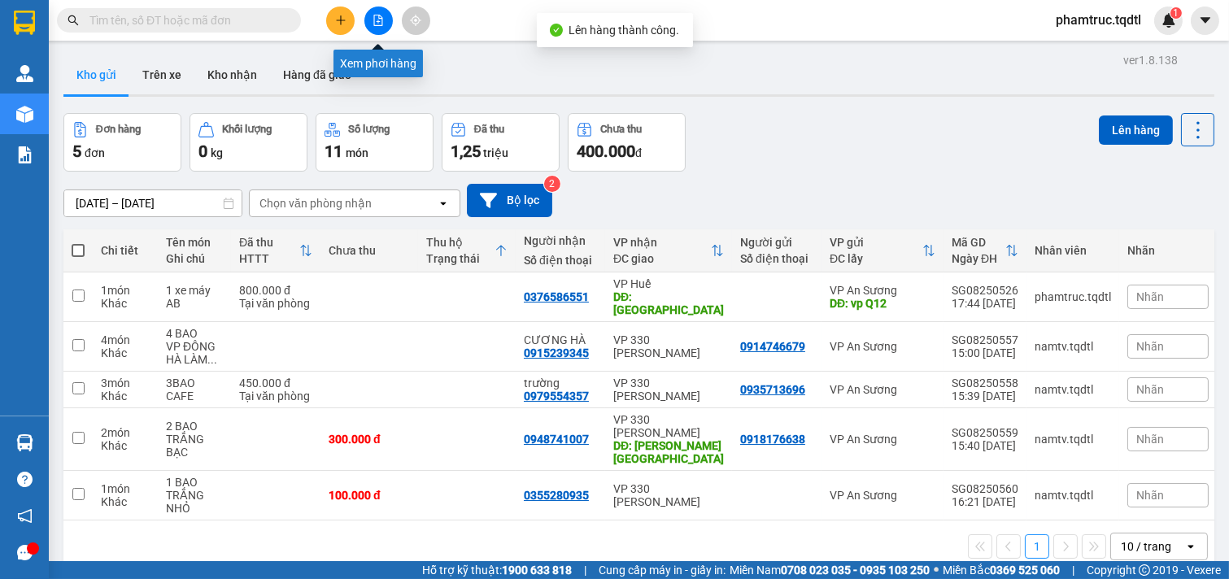
click at [389, 3] on div "Kết quả tìm kiếm ( 0 ) Bộ lọc No Data phamtruc.tqdtl 1" at bounding box center [614, 20] width 1229 height 41
click at [385, 21] on button at bounding box center [378, 21] width 28 height 28
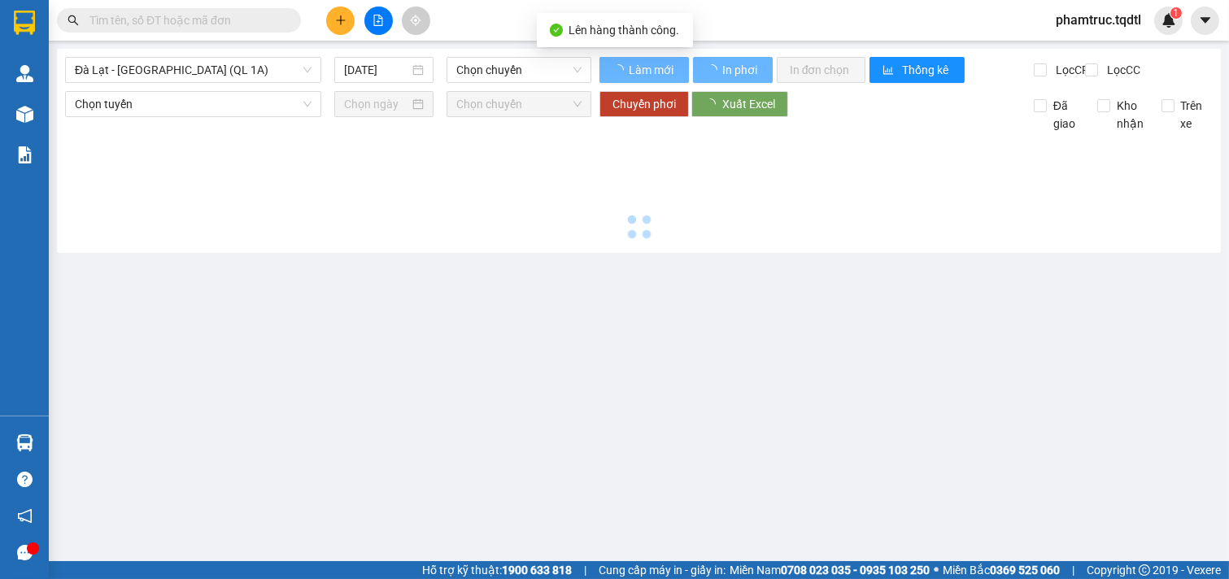
type input "15/08/2025"
